Goal: Navigation & Orientation: Go to known website

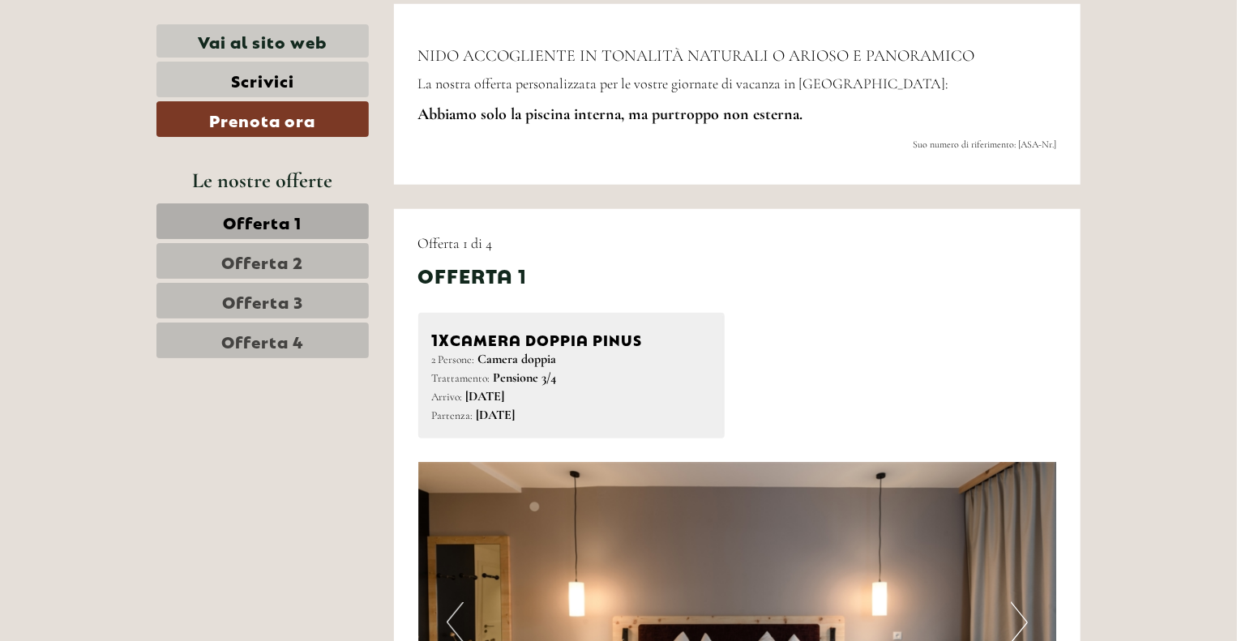
scroll to position [918, 0]
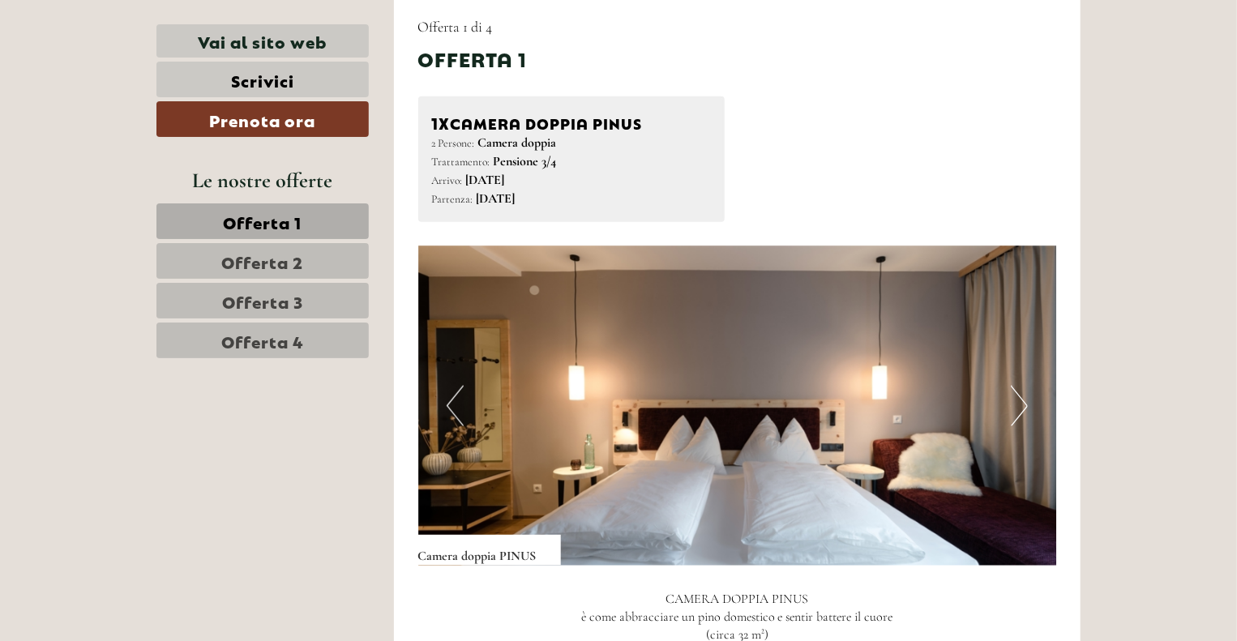
click at [1011, 413] on button "Next" at bounding box center [1019, 406] width 17 height 41
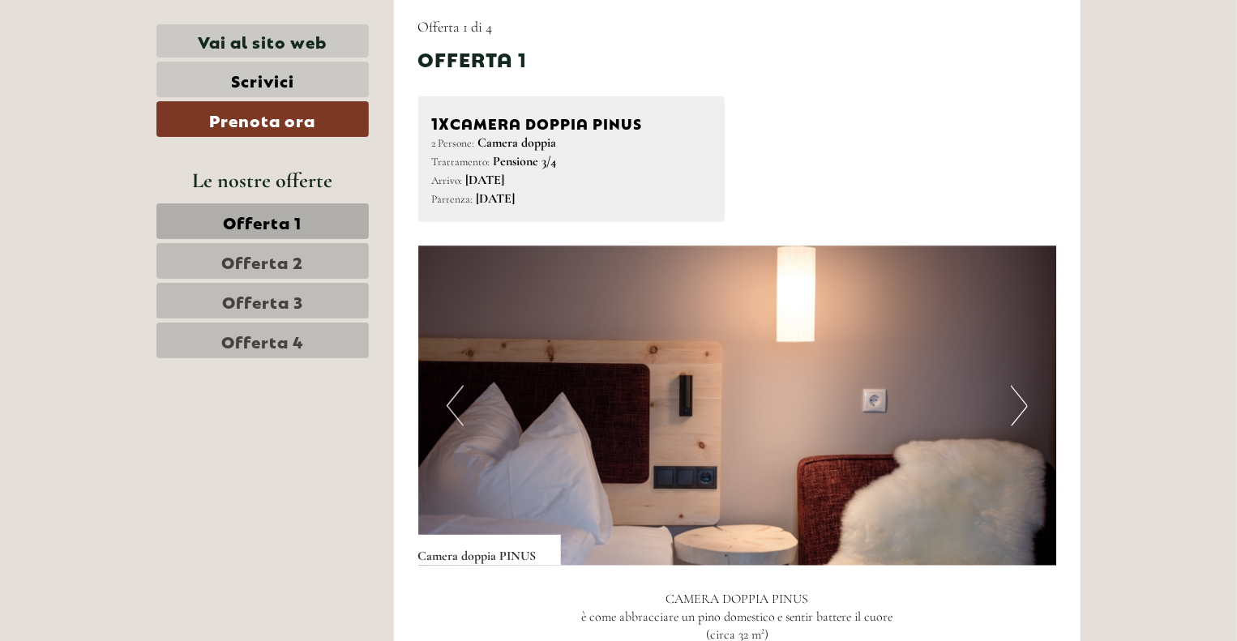
click at [1011, 413] on button "Next" at bounding box center [1019, 406] width 17 height 41
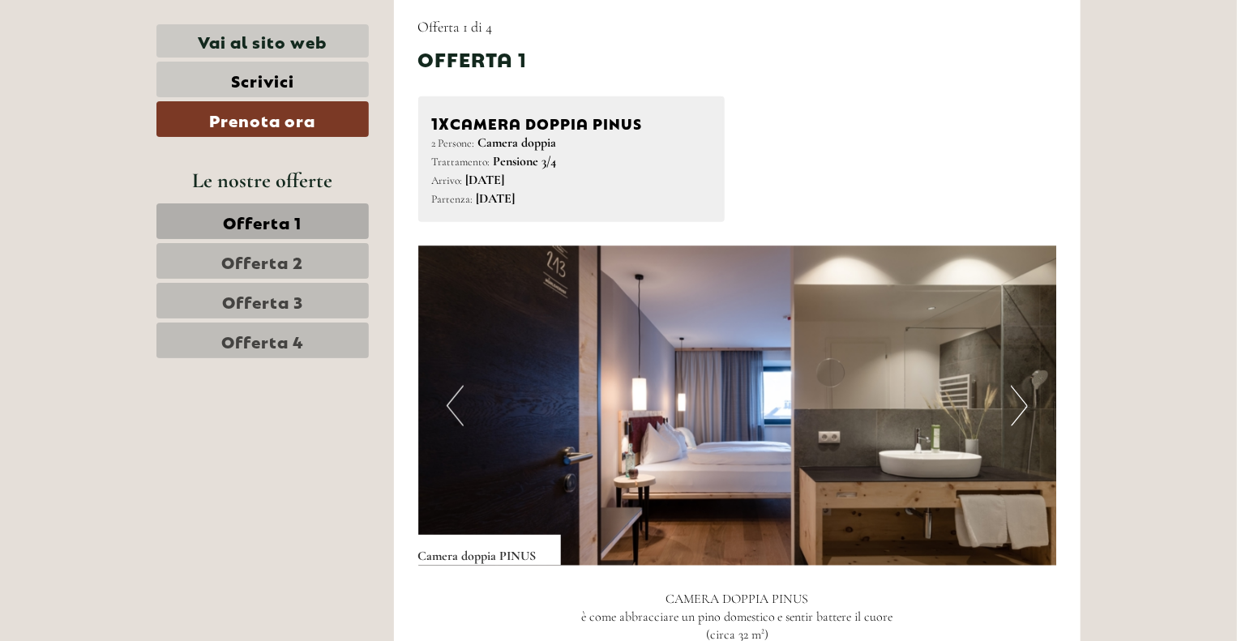
click at [1011, 413] on button "Next" at bounding box center [1019, 406] width 17 height 41
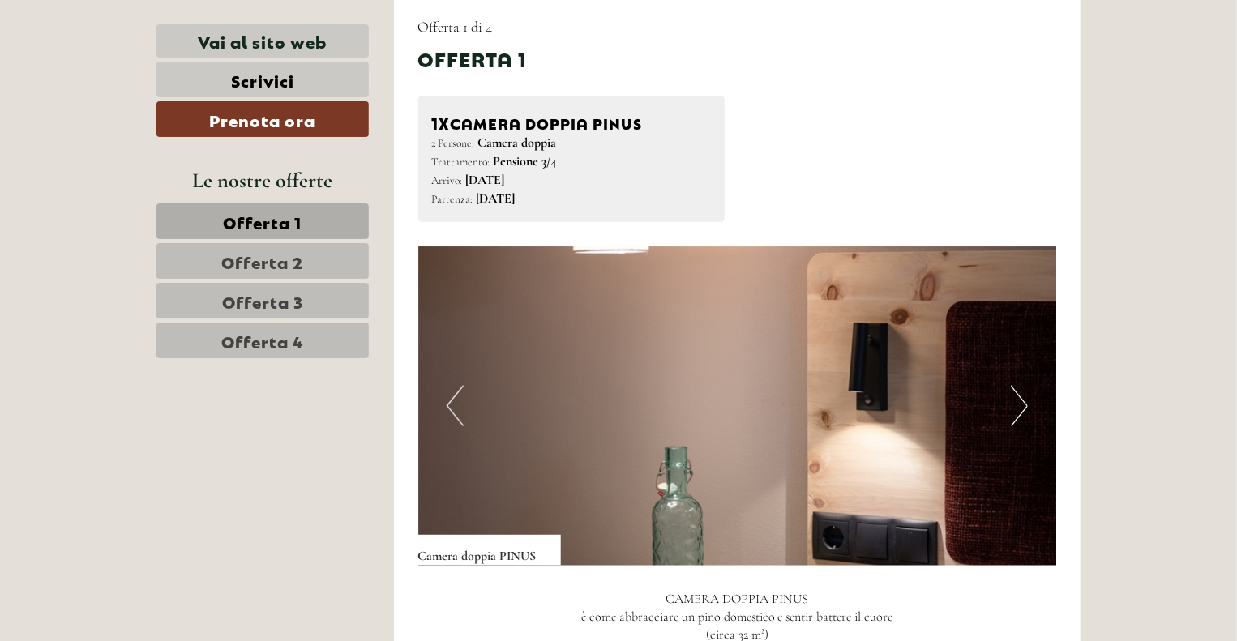
click at [1011, 413] on button "Next" at bounding box center [1019, 406] width 17 height 41
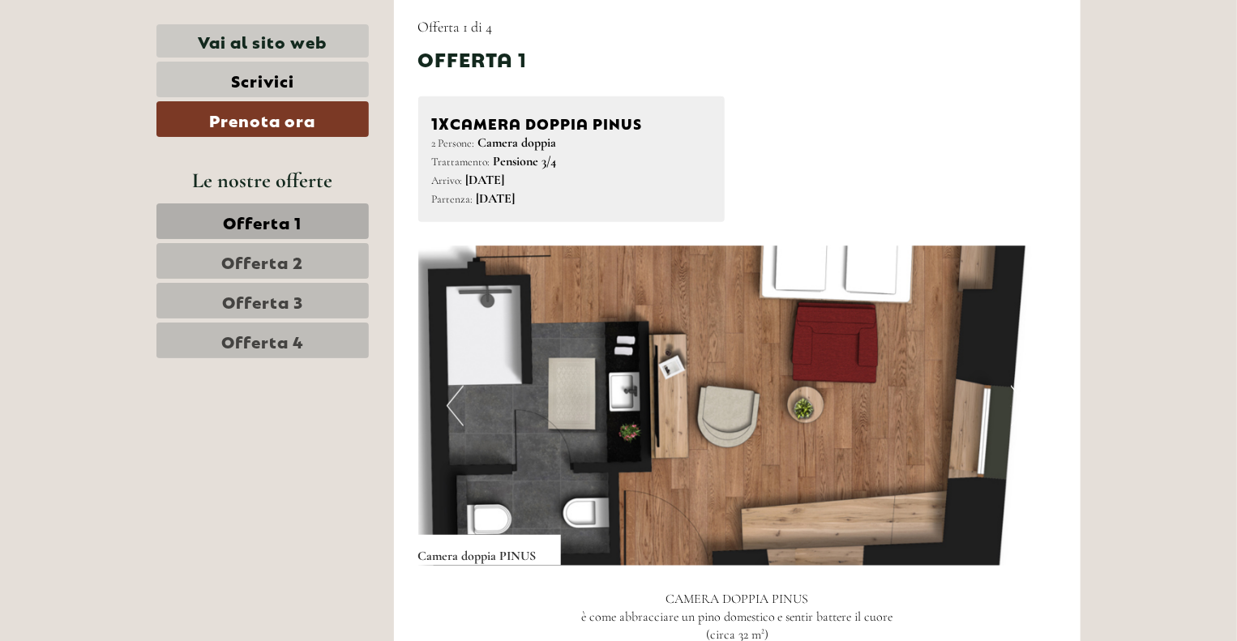
click at [1011, 413] on button "Next" at bounding box center [1019, 406] width 17 height 41
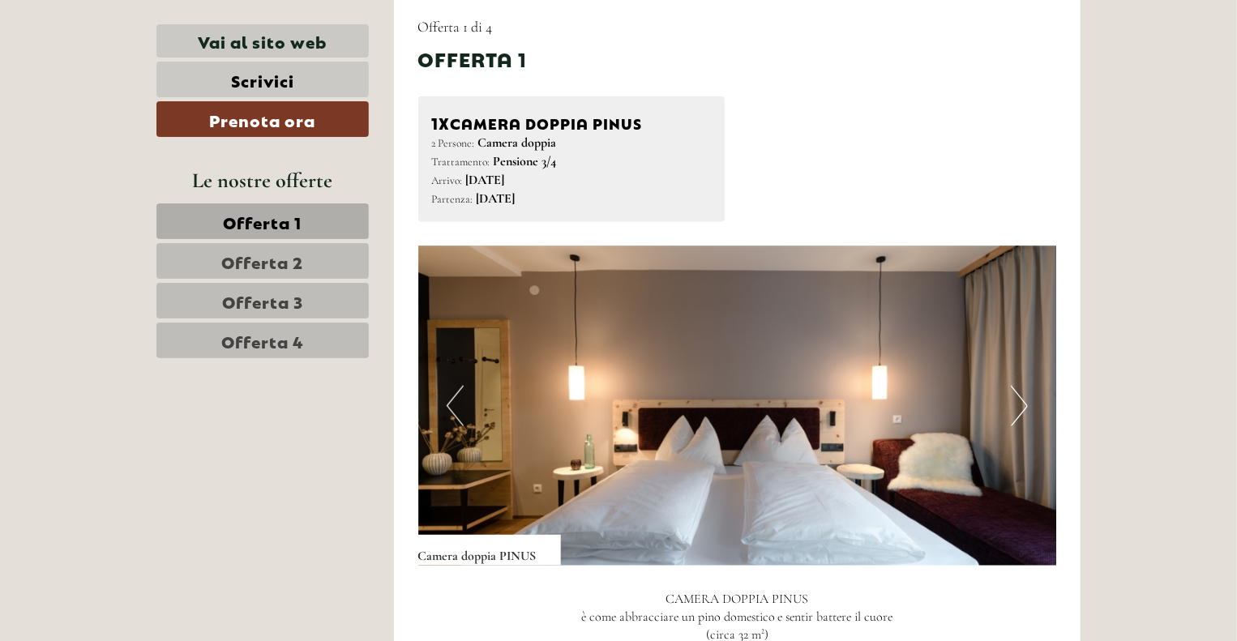
click at [1011, 413] on button "Next" at bounding box center [1019, 406] width 17 height 41
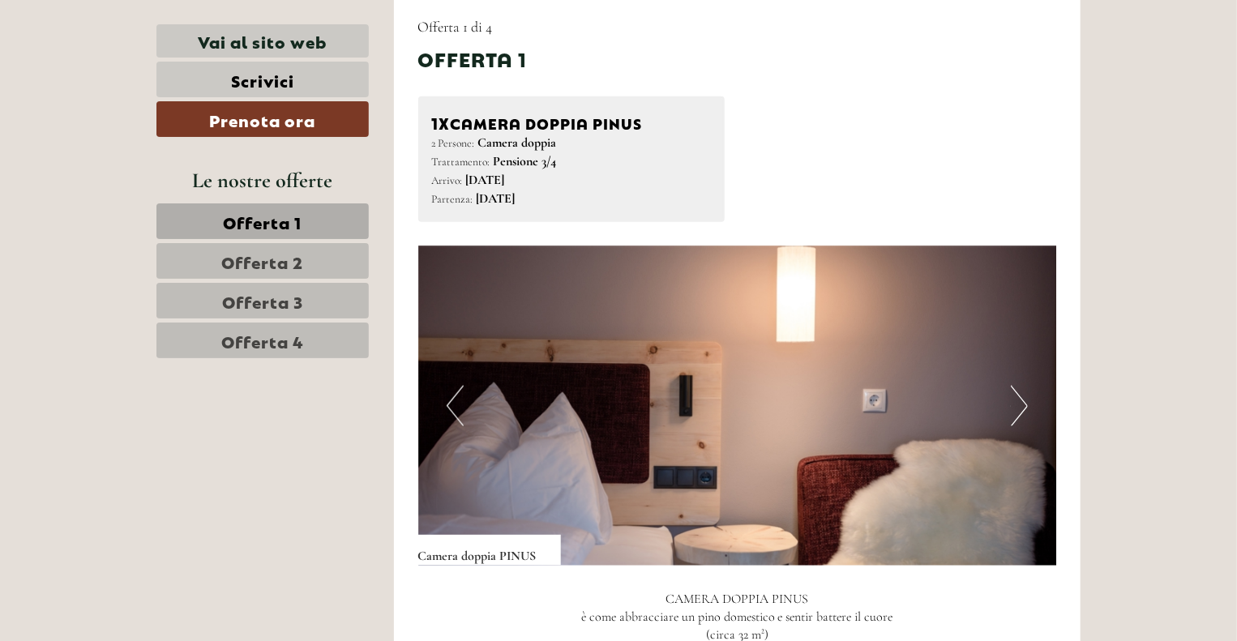
click at [1011, 413] on button "Next" at bounding box center [1019, 406] width 17 height 41
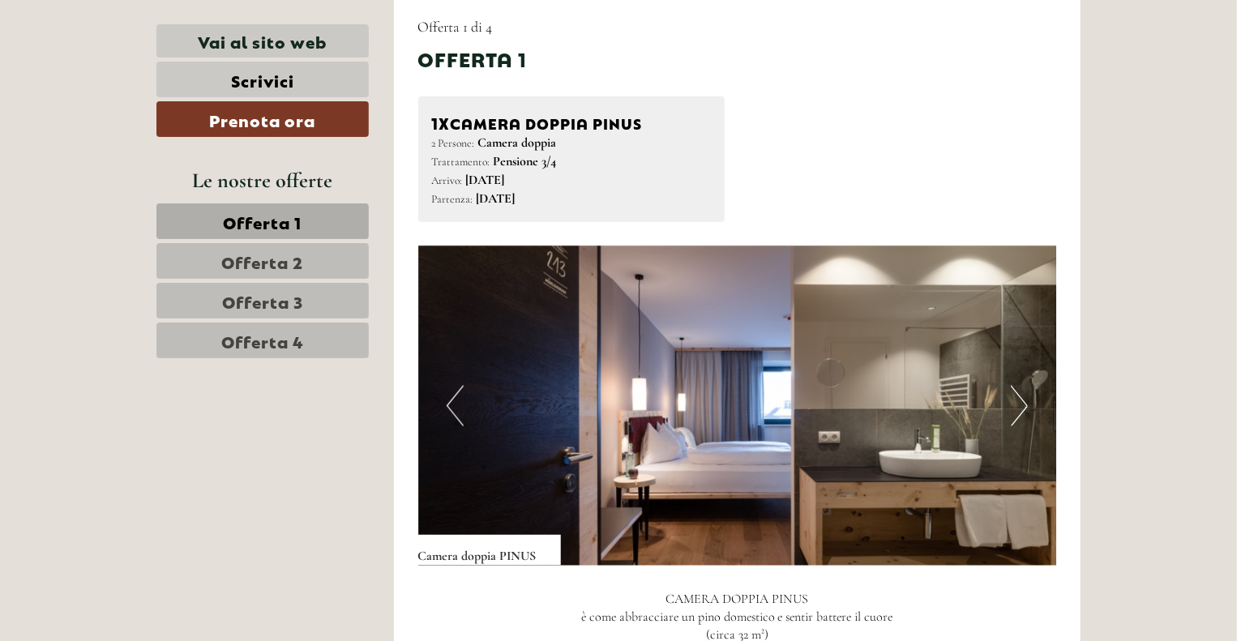
click at [1011, 413] on button "Next" at bounding box center [1019, 406] width 17 height 41
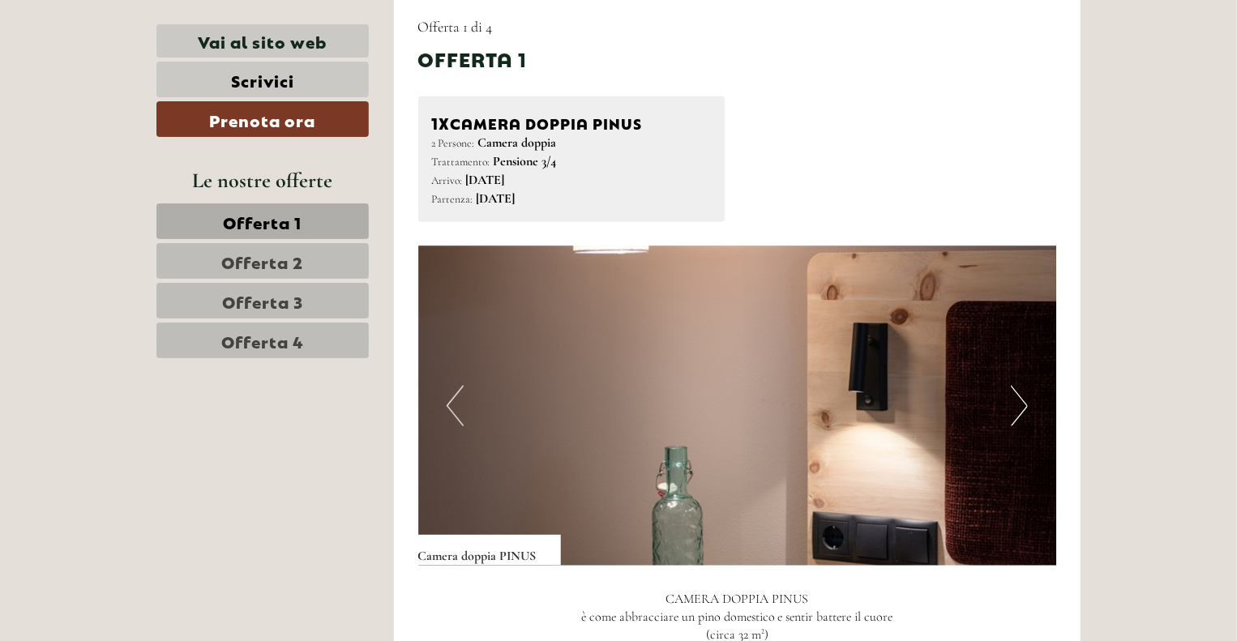
click at [1011, 413] on button "Next" at bounding box center [1019, 406] width 17 height 41
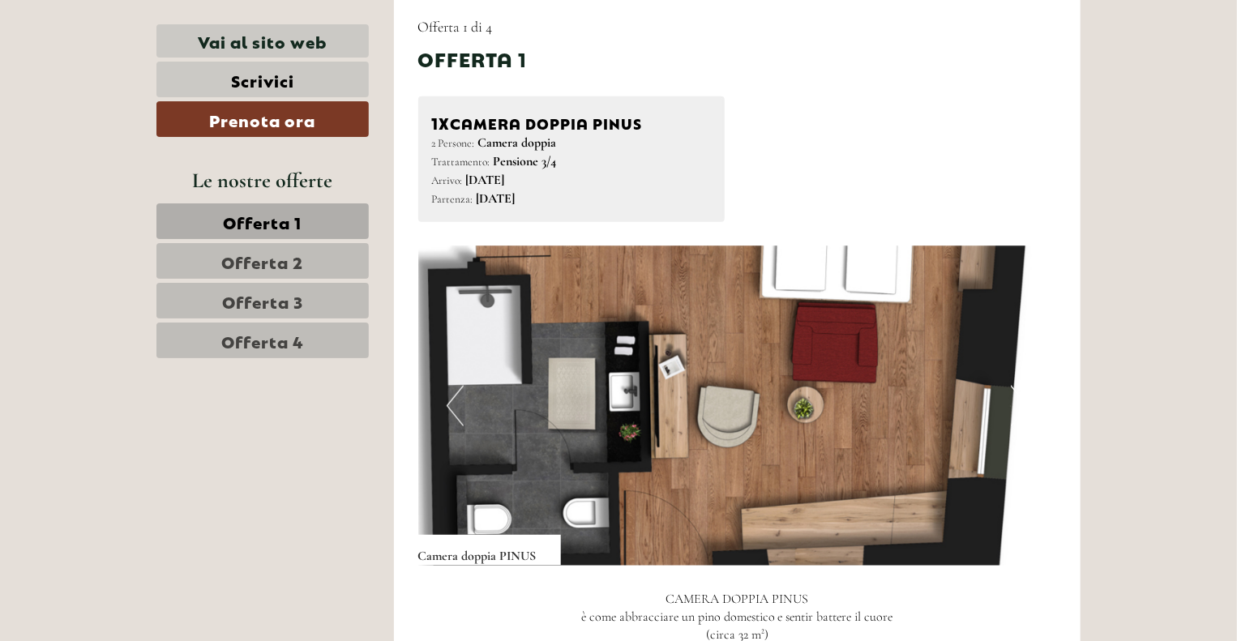
click at [1011, 413] on button "Next" at bounding box center [1019, 406] width 17 height 41
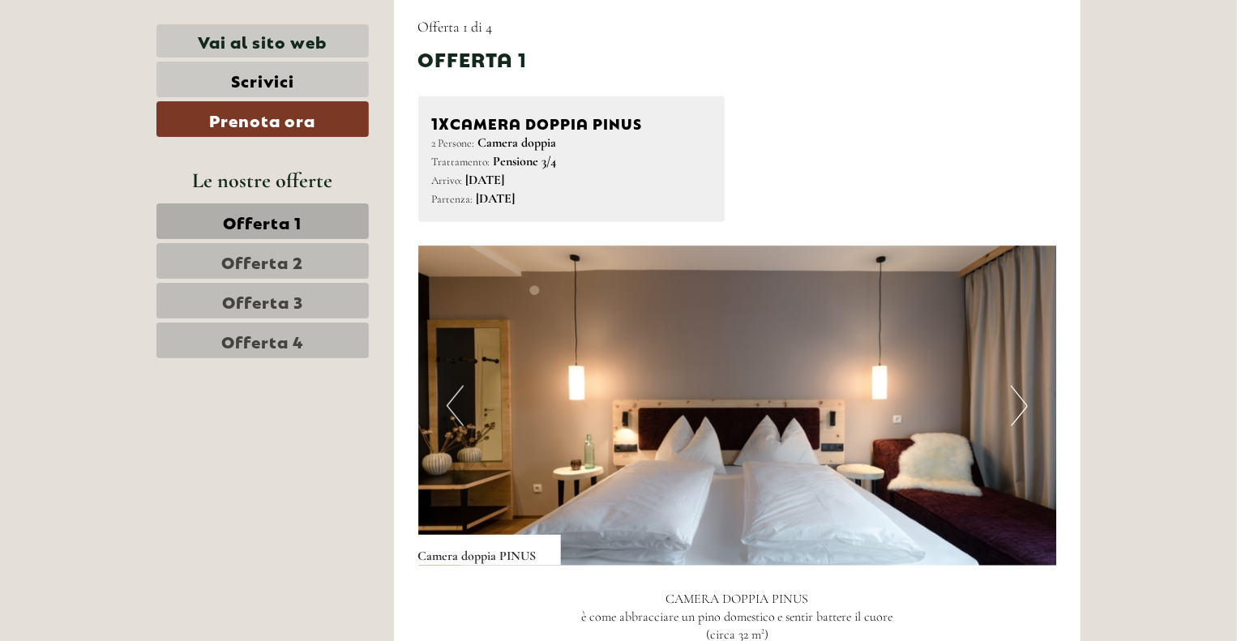
click at [1011, 413] on button "Next" at bounding box center [1019, 406] width 17 height 41
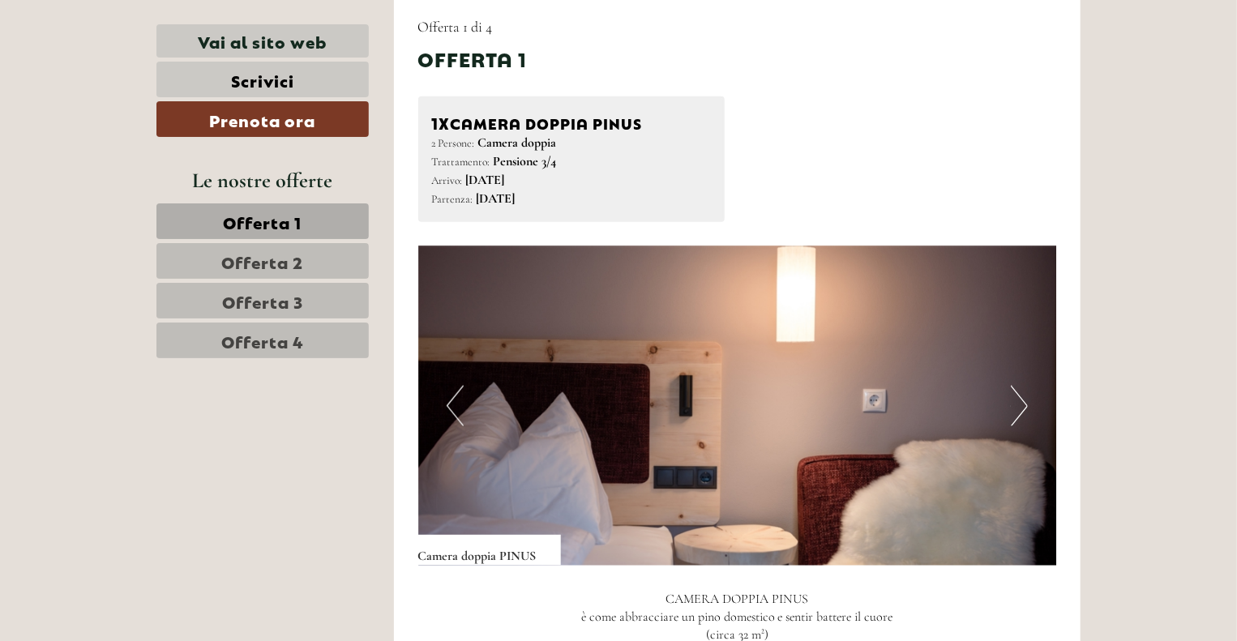
click at [1011, 413] on button "Next" at bounding box center [1019, 406] width 17 height 41
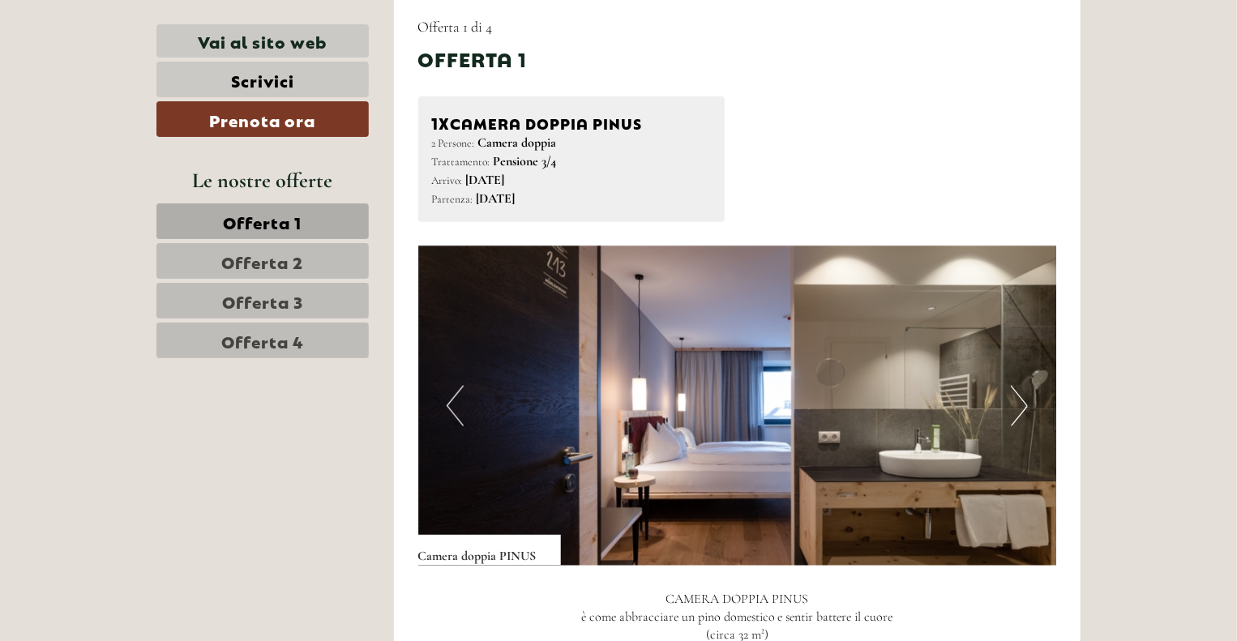
click at [1011, 413] on button "Next" at bounding box center [1019, 406] width 17 height 41
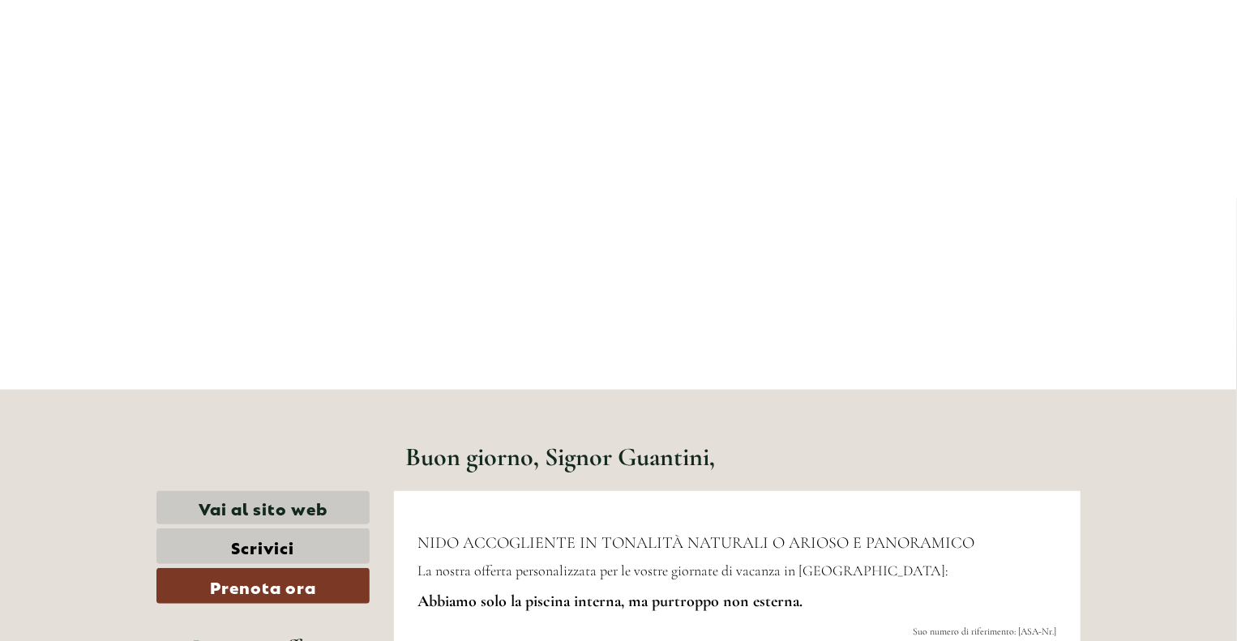
scroll to position [216, 0]
click at [289, 500] on link "Vai al sito web" at bounding box center [262, 506] width 213 height 33
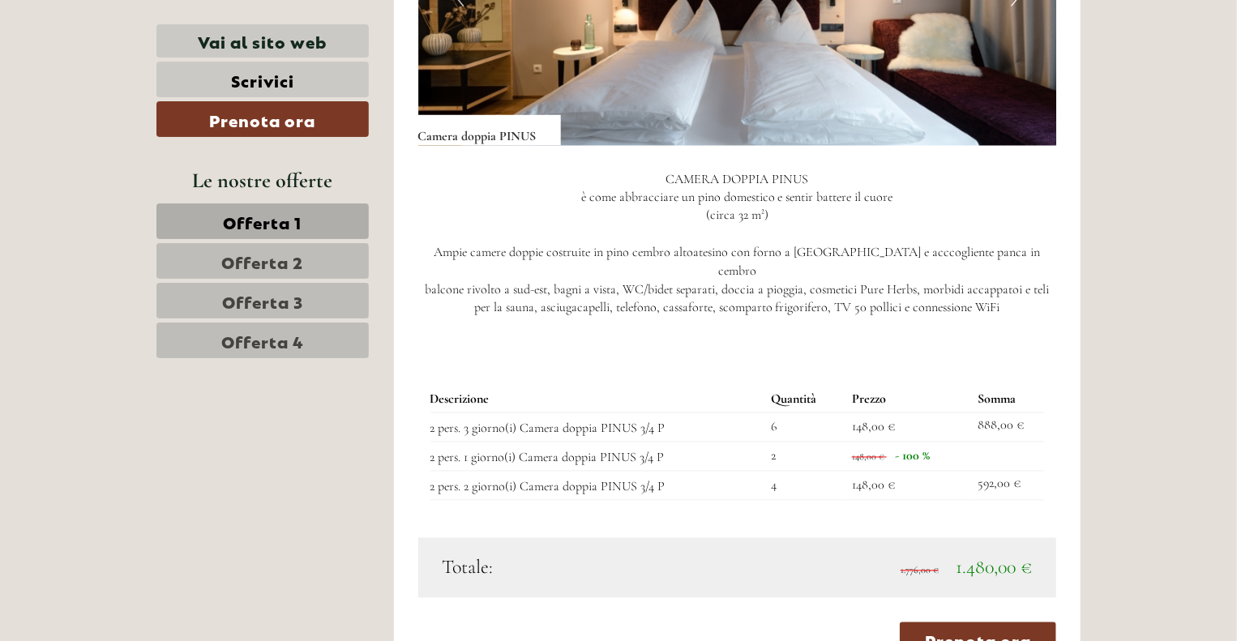
scroll to position [1351, 0]
